Goal: Find contact information: Obtain details needed to contact an individual or organization

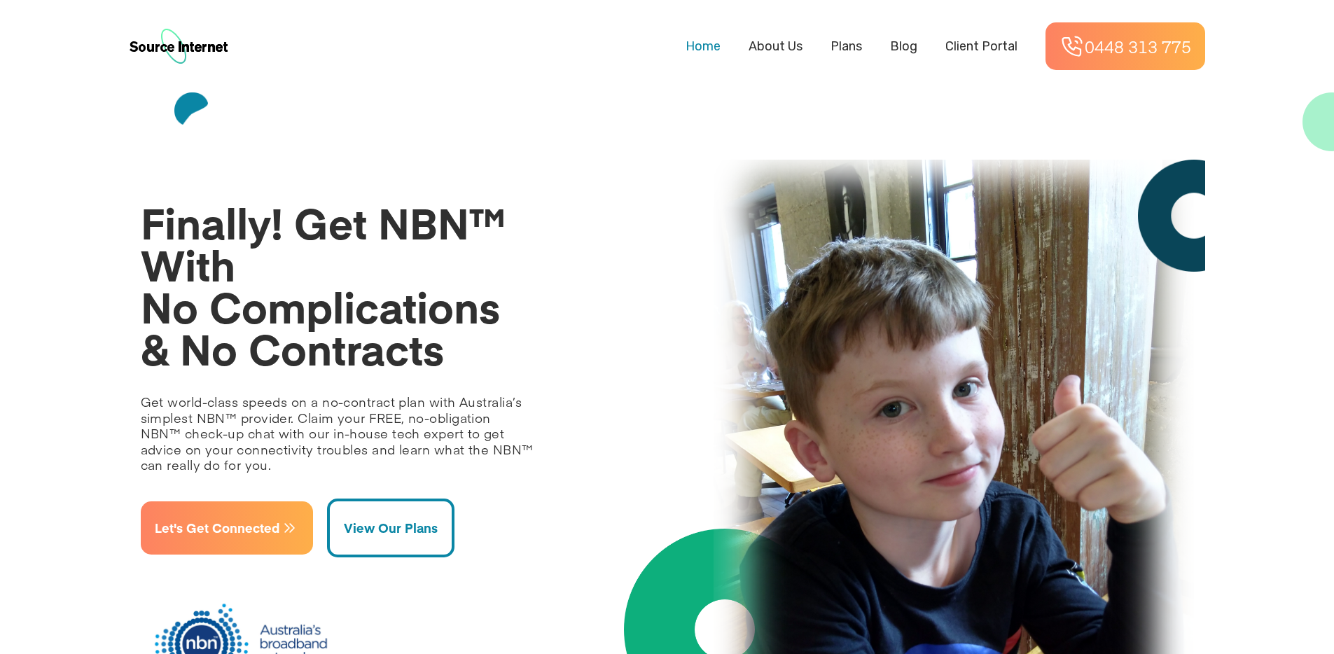
click at [242, 530] on span "Let's Get Connected" at bounding box center [217, 527] width 125 height 25
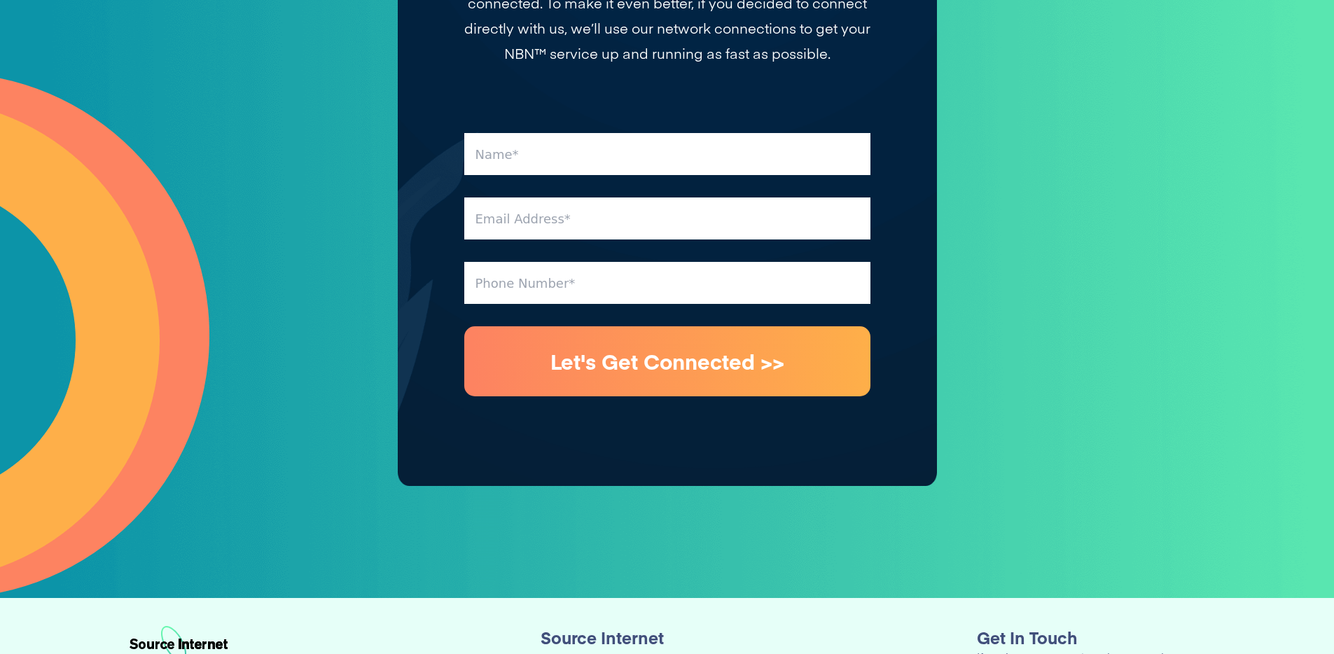
scroll to position [5224, 0]
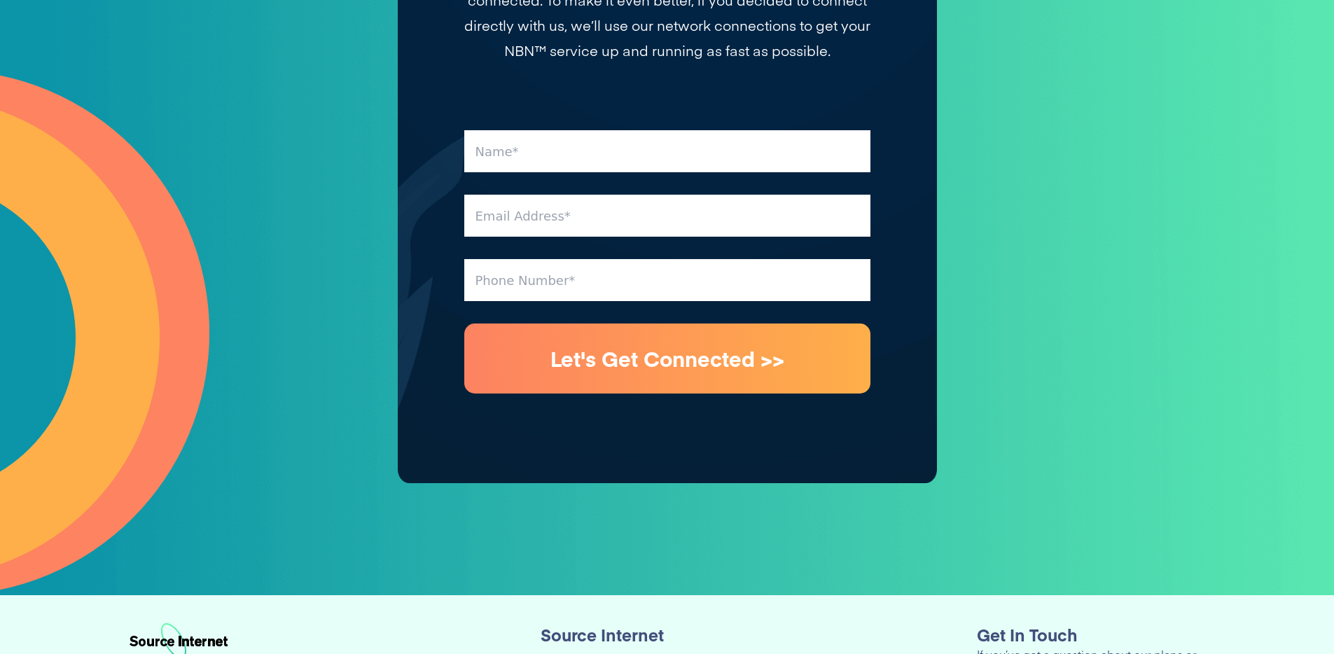
click at [704, 323] on button "Let's Get Connected >>" at bounding box center [667, 358] width 406 height 70
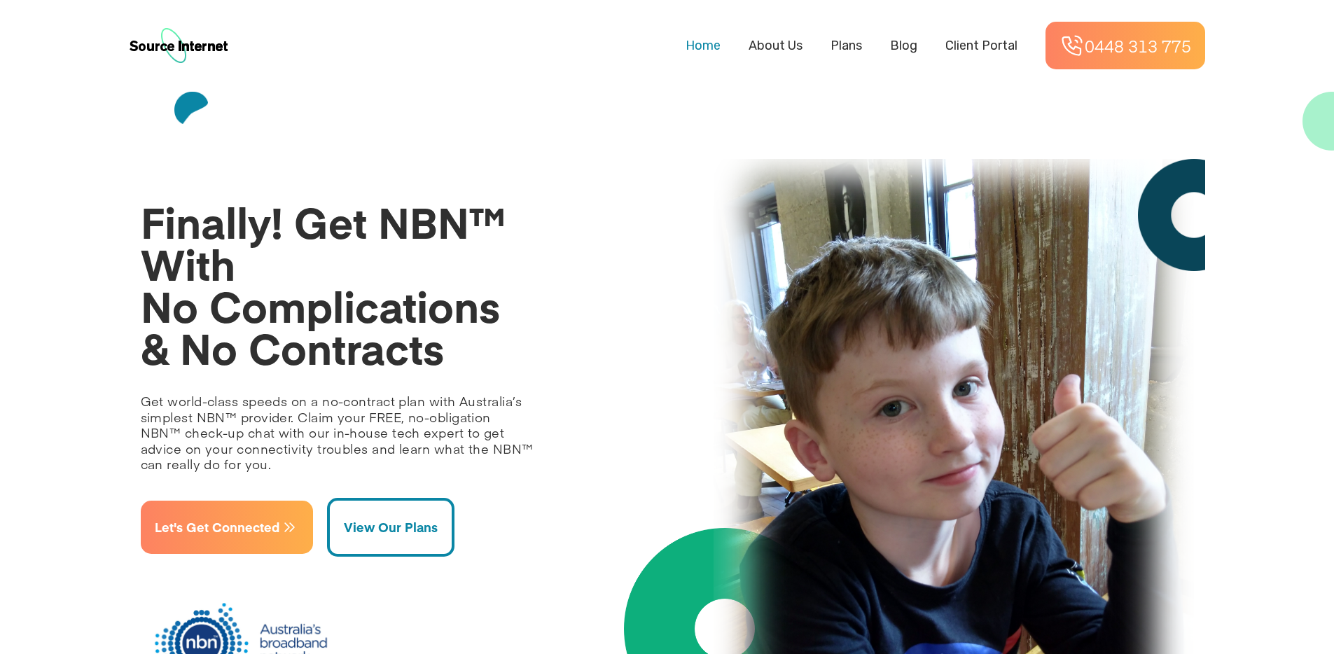
scroll to position [0, 0]
click at [751, 43] on span "About Us" at bounding box center [776, 46] width 54 height 15
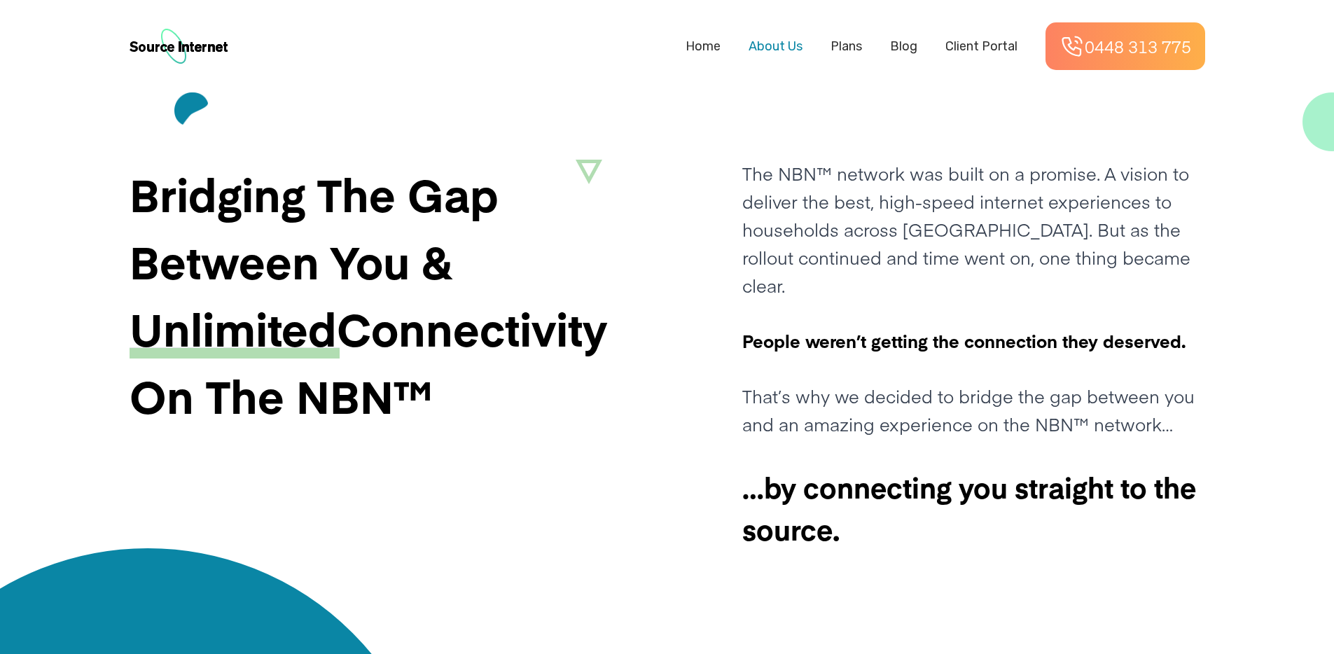
click at [1001, 44] on span "Client Portal" at bounding box center [981, 46] width 72 height 15
click at [840, 46] on span "Plans" at bounding box center [846, 46] width 32 height 15
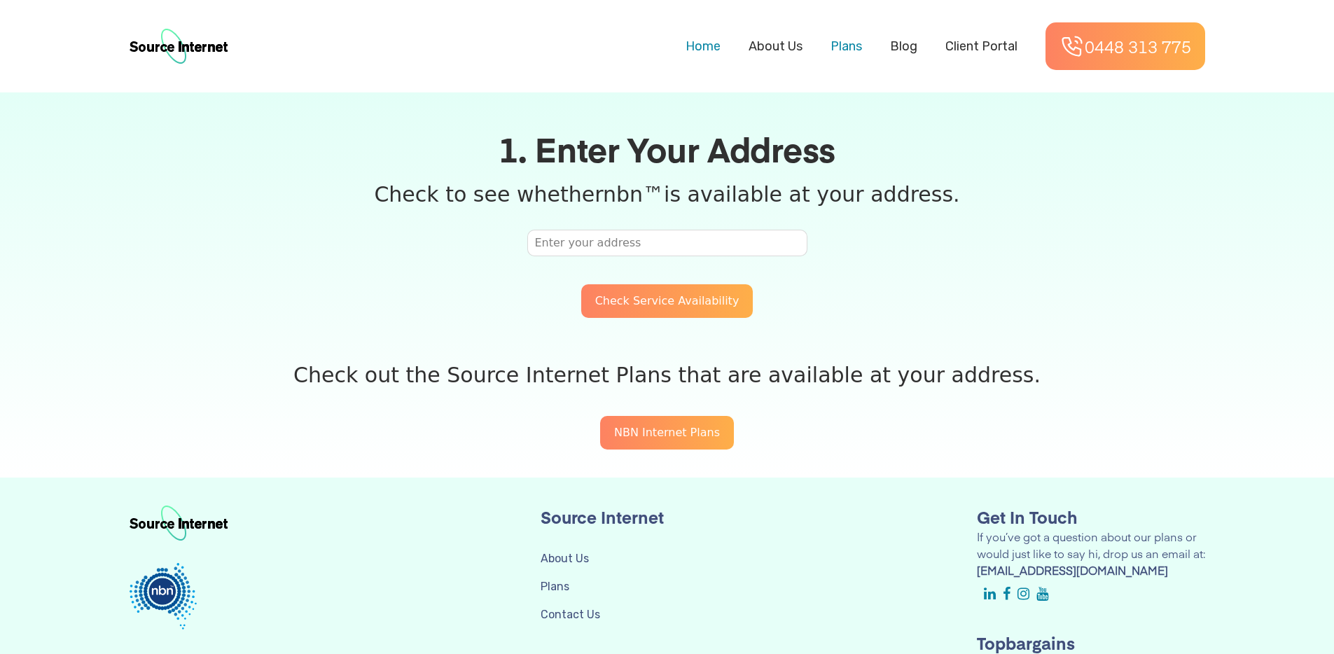
click at [704, 43] on span "Home" at bounding box center [703, 46] width 35 height 15
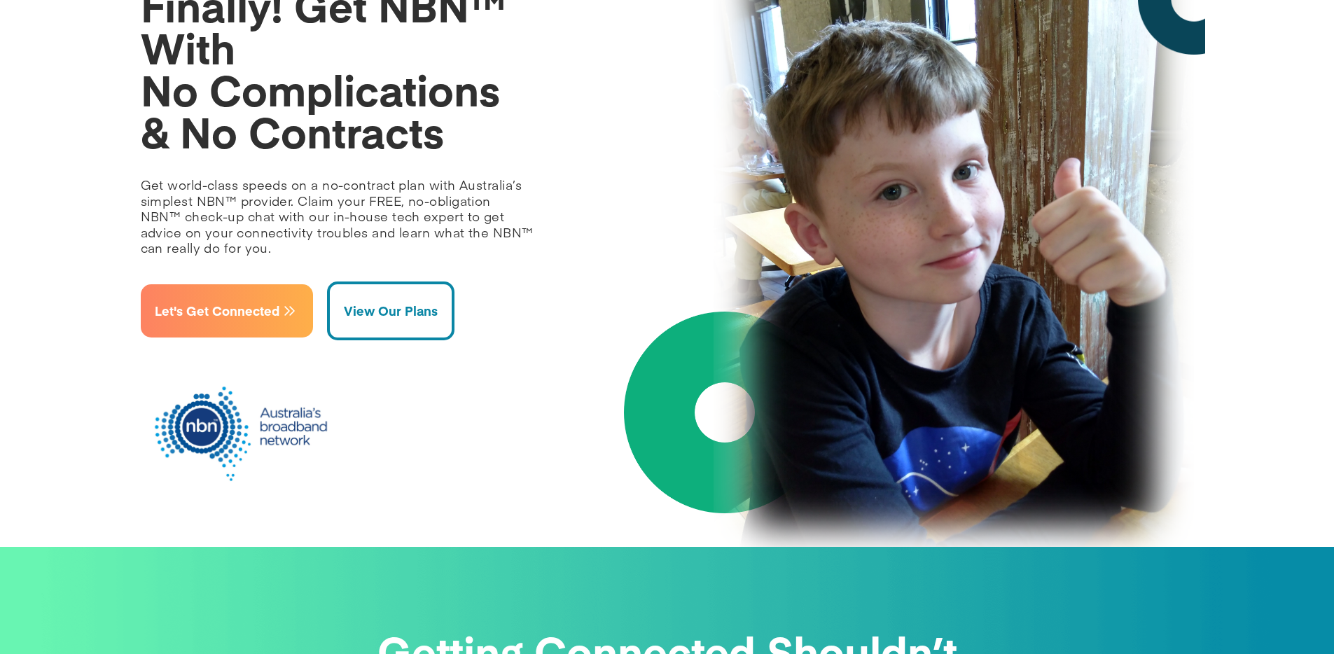
scroll to position [1, 0]
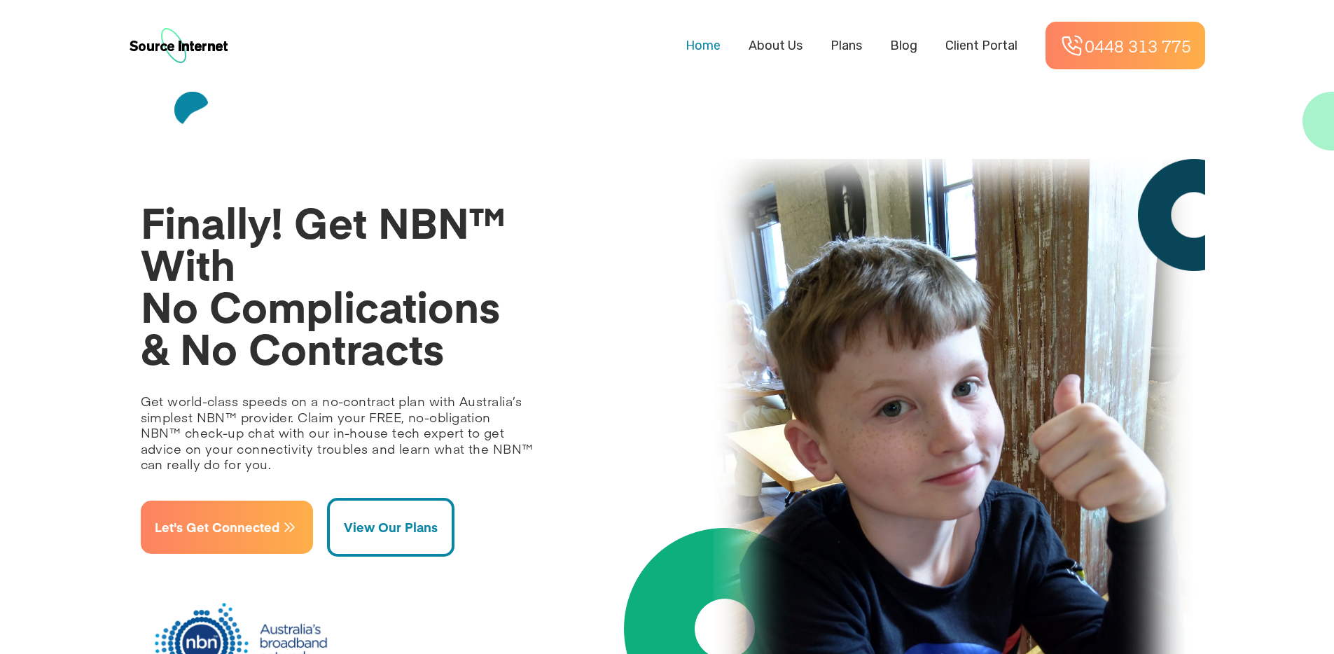
click at [253, 512] on button "Let's Get Connected" at bounding box center [227, 527] width 172 height 53
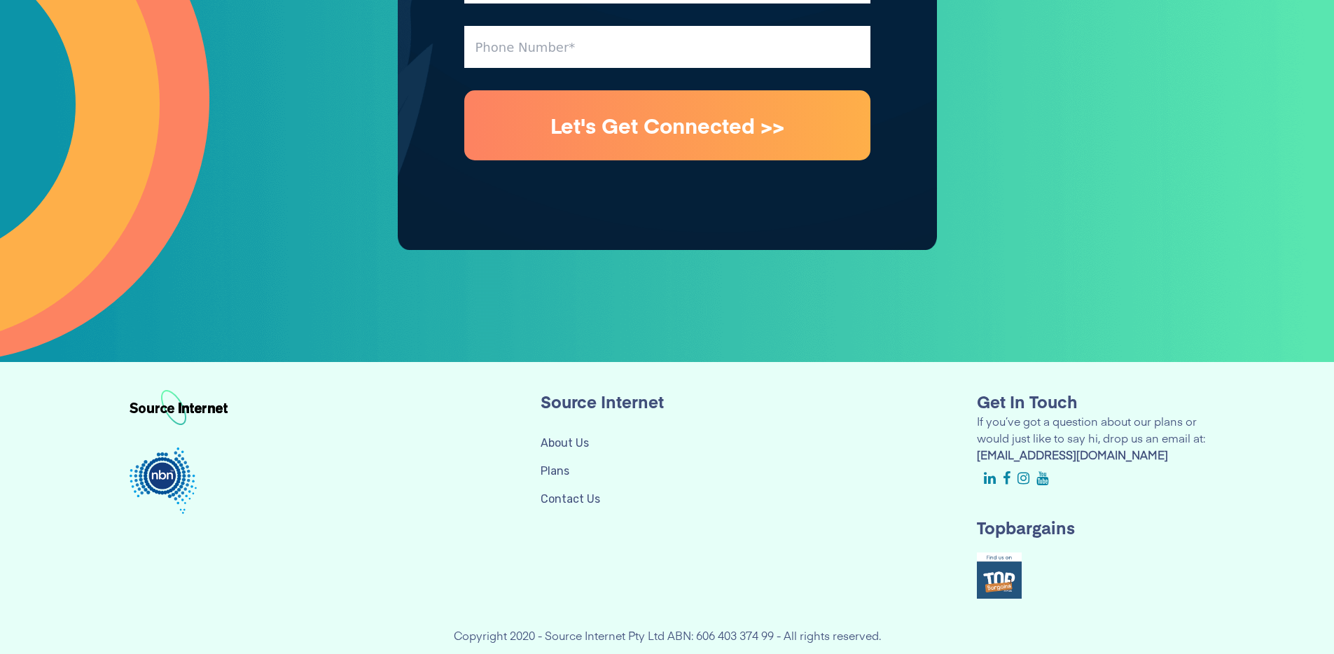
scroll to position [5488, 0]
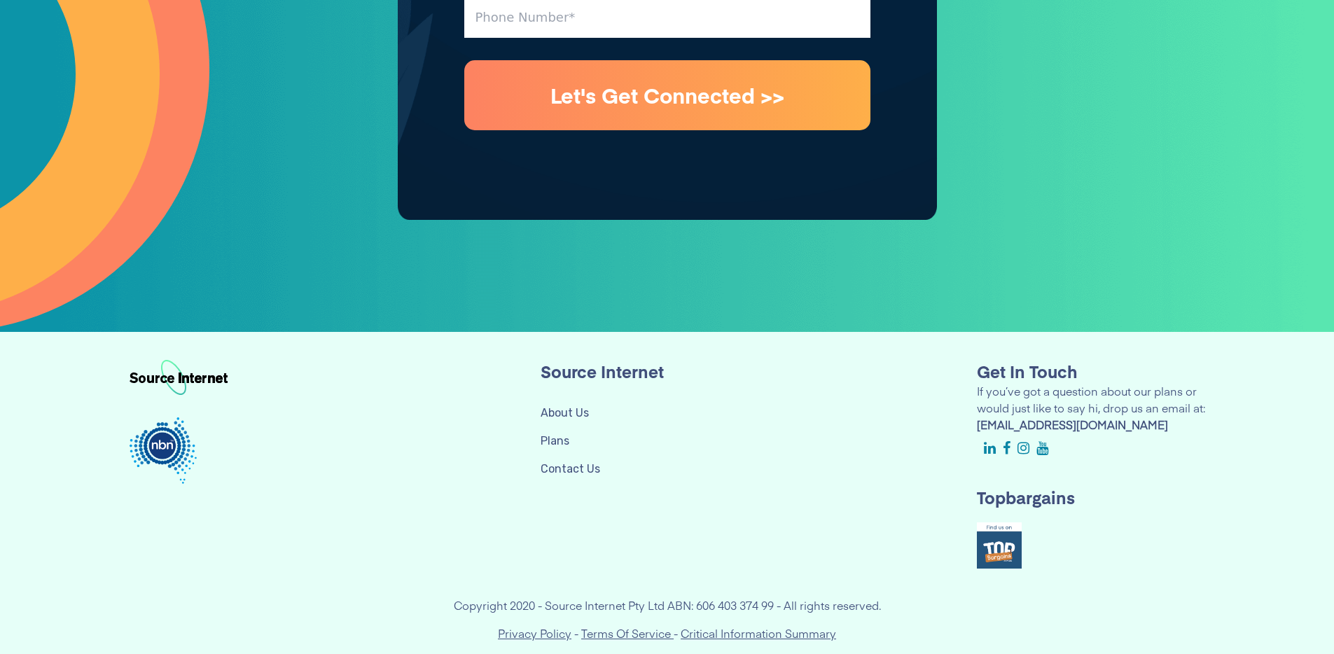
click at [569, 462] on link "Contact Us" at bounding box center [571, 468] width 60 height 13
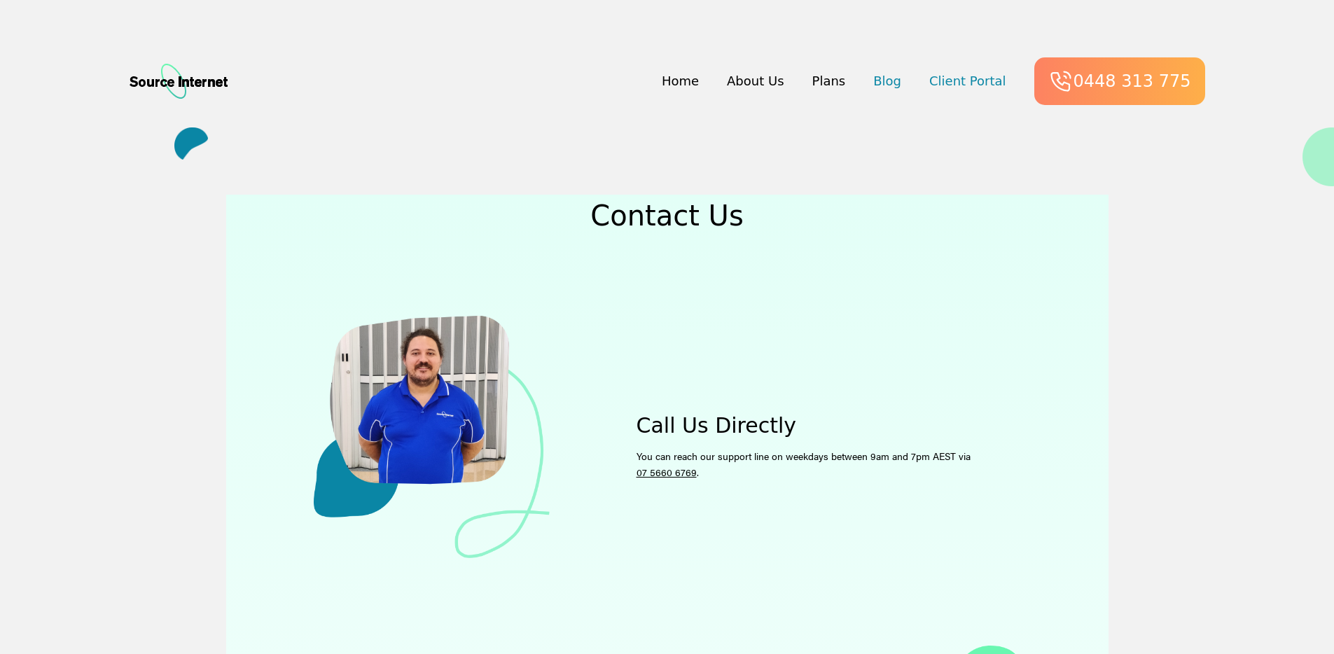
click at [1175, 79] on p "0448 313 775" at bounding box center [1132, 81] width 118 height 22
click at [982, 75] on span "Client Portal" at bounding box center [967, 81] width 77 height 15
click at [982, 87] on span "Client Portal" at bounding box center [967, 81] width 77 height 15
